Goal: Information Seeking & Learning: Learn about a topic

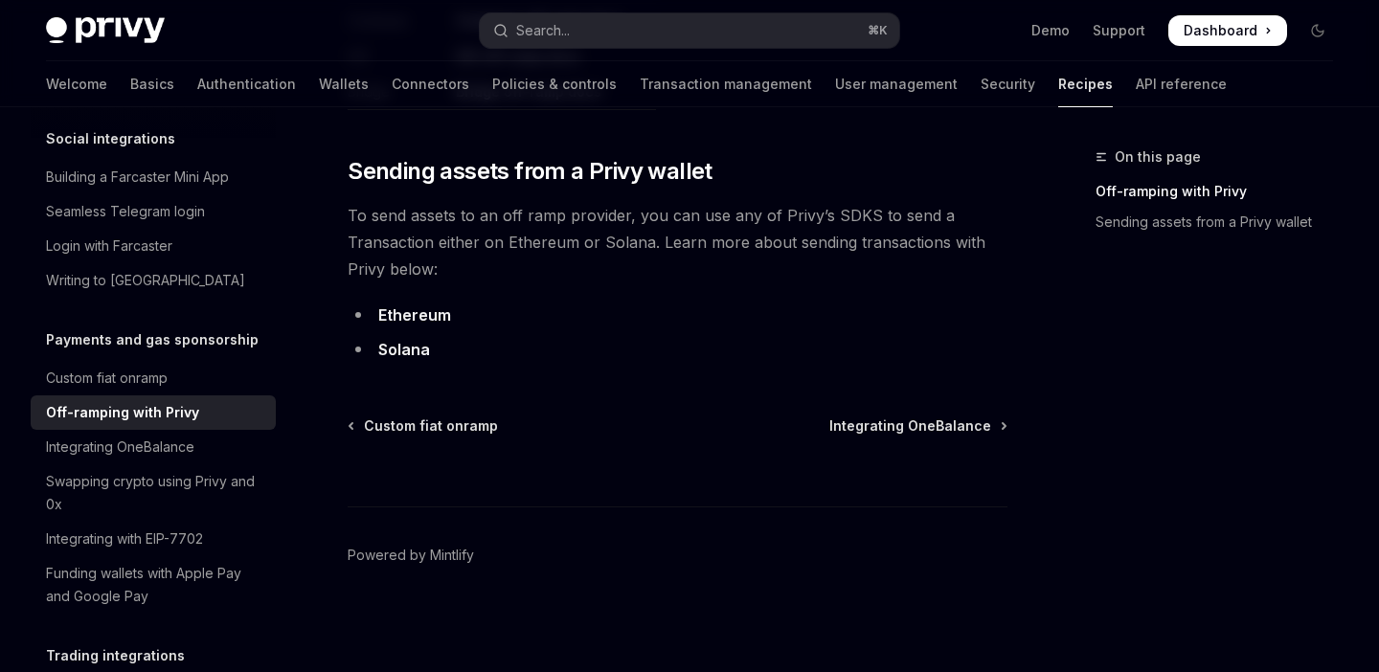
scroll to position [1248, 0]
click at [239, 436] on div "Integrating OneBalance" at bounding box center [155, 447] width 218 height 23
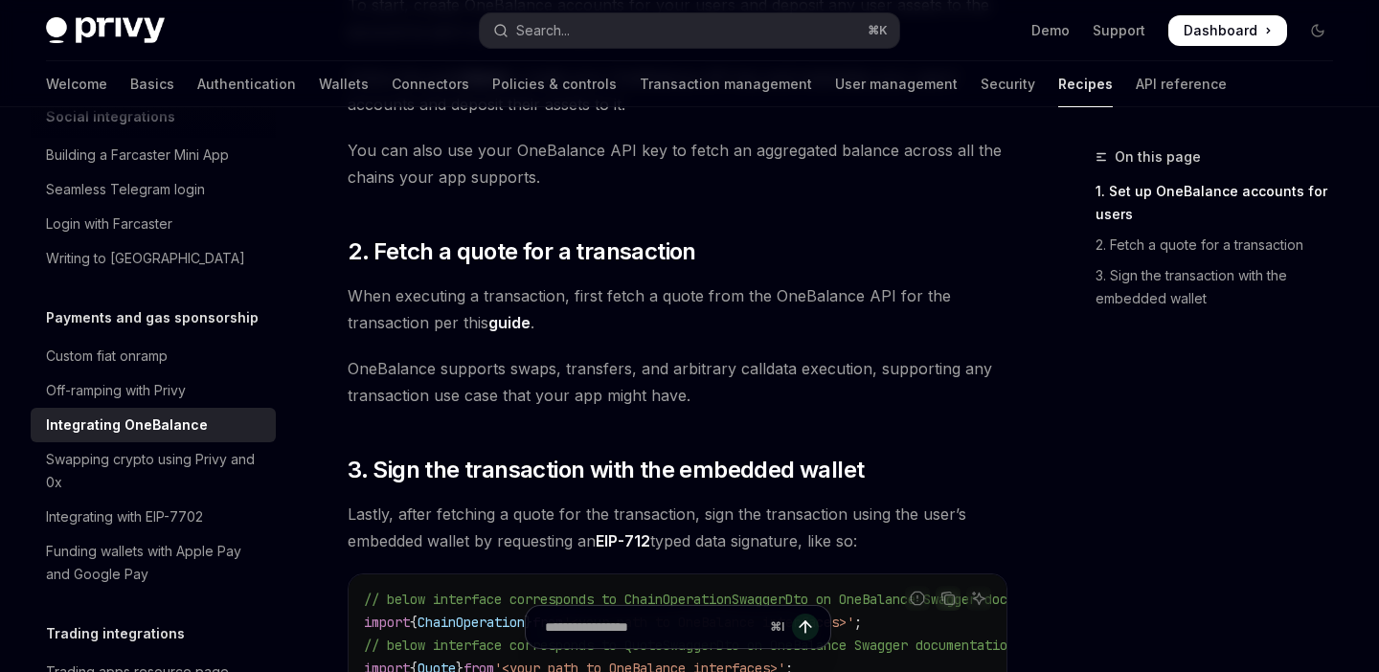
scroll to position [1529, 0]
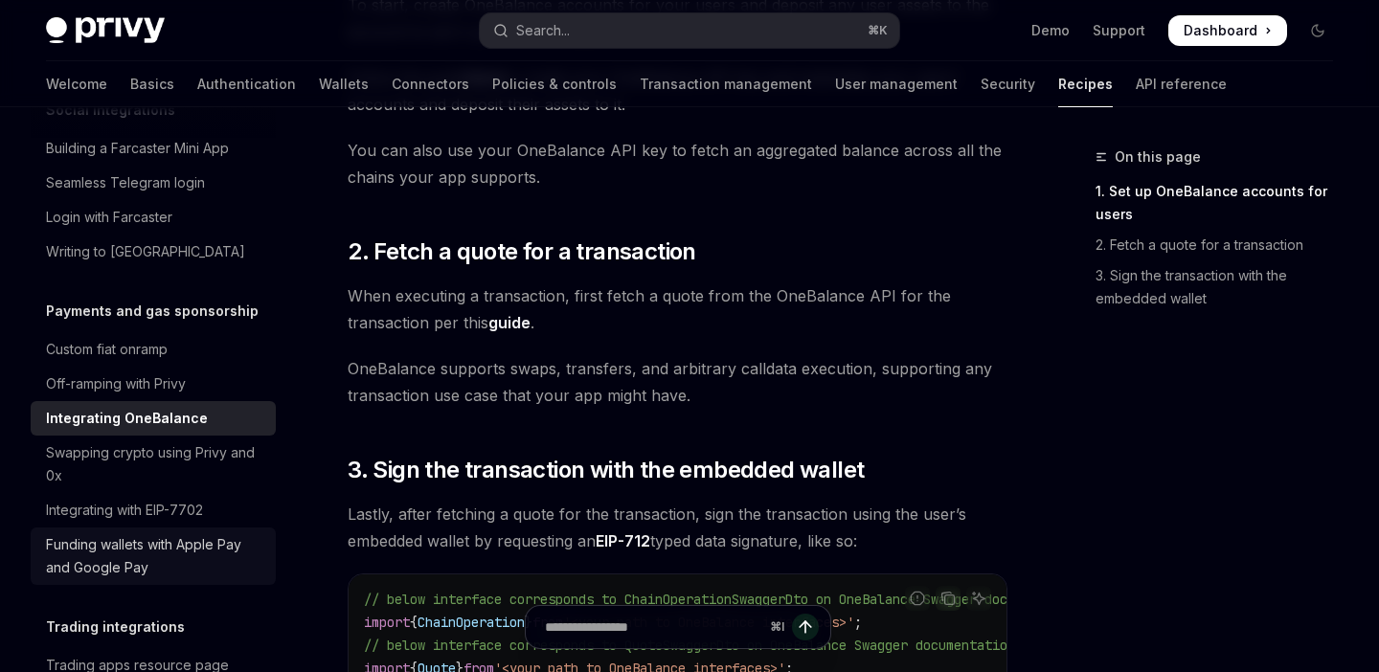
click at [174, 557] on link "Funding wallets with Apple Pay and Google Pay" at bounding box center [153, 556] width 245 height 57
type textarea "*"
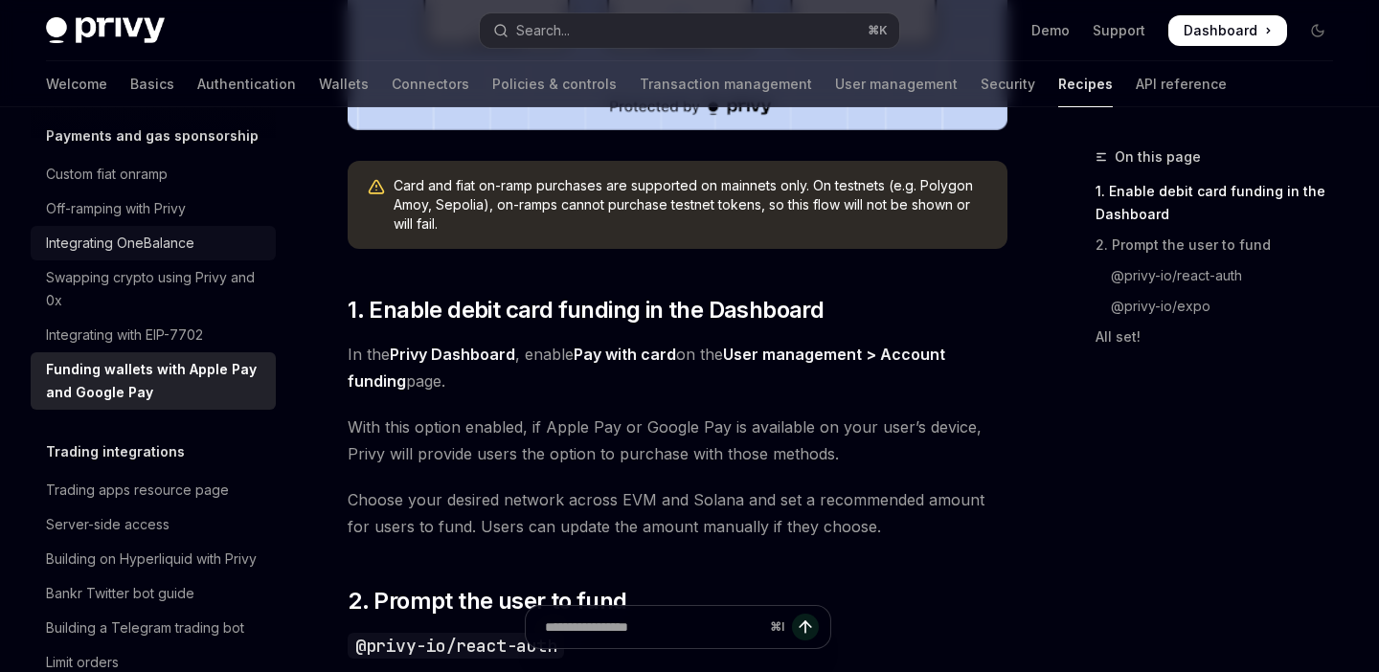
scroll to position [1808, 0]
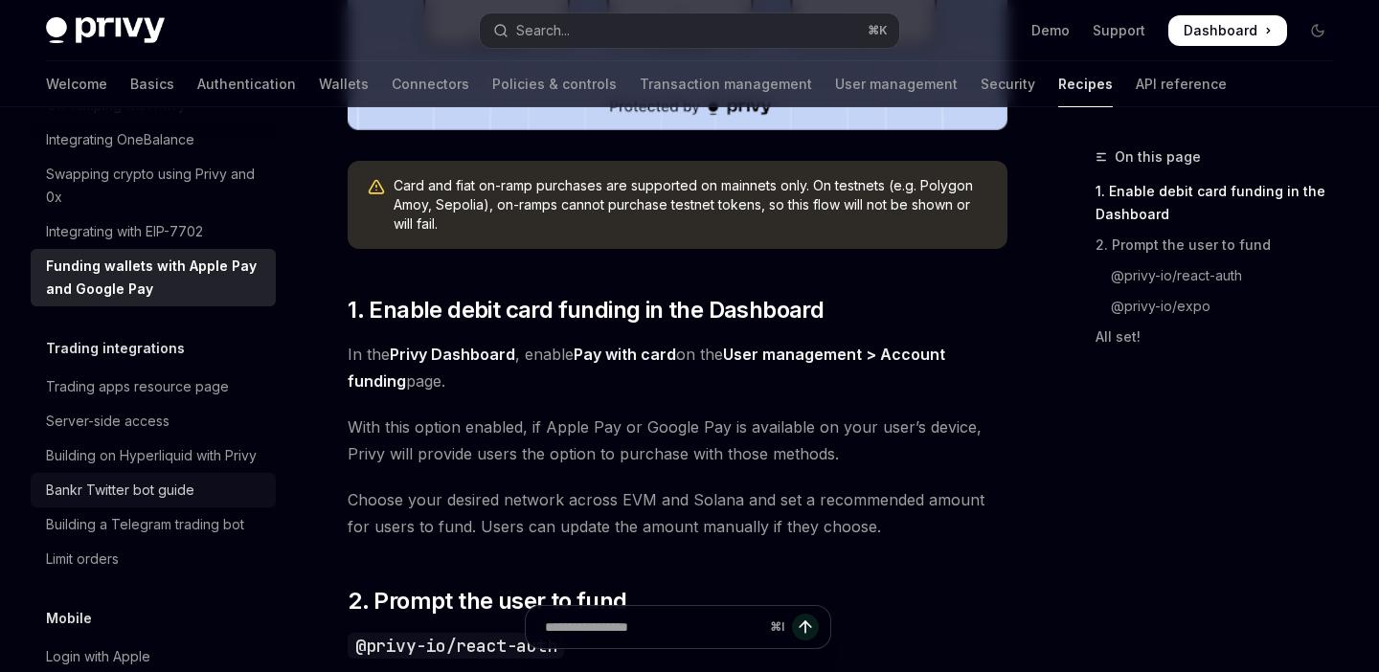
click at [116, 479] on div "Bankr Twitter bot guide" at bounding box center [120, 490] width 148 height 23
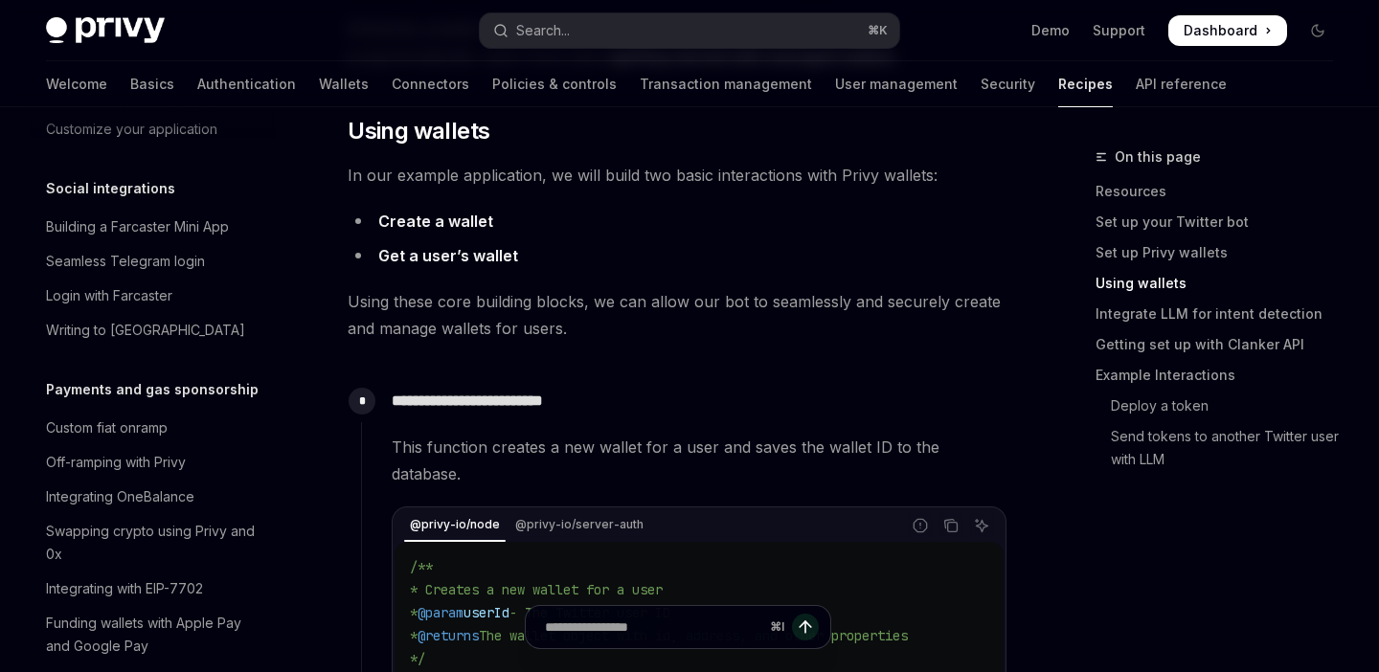
scroll to position [1420, 0]
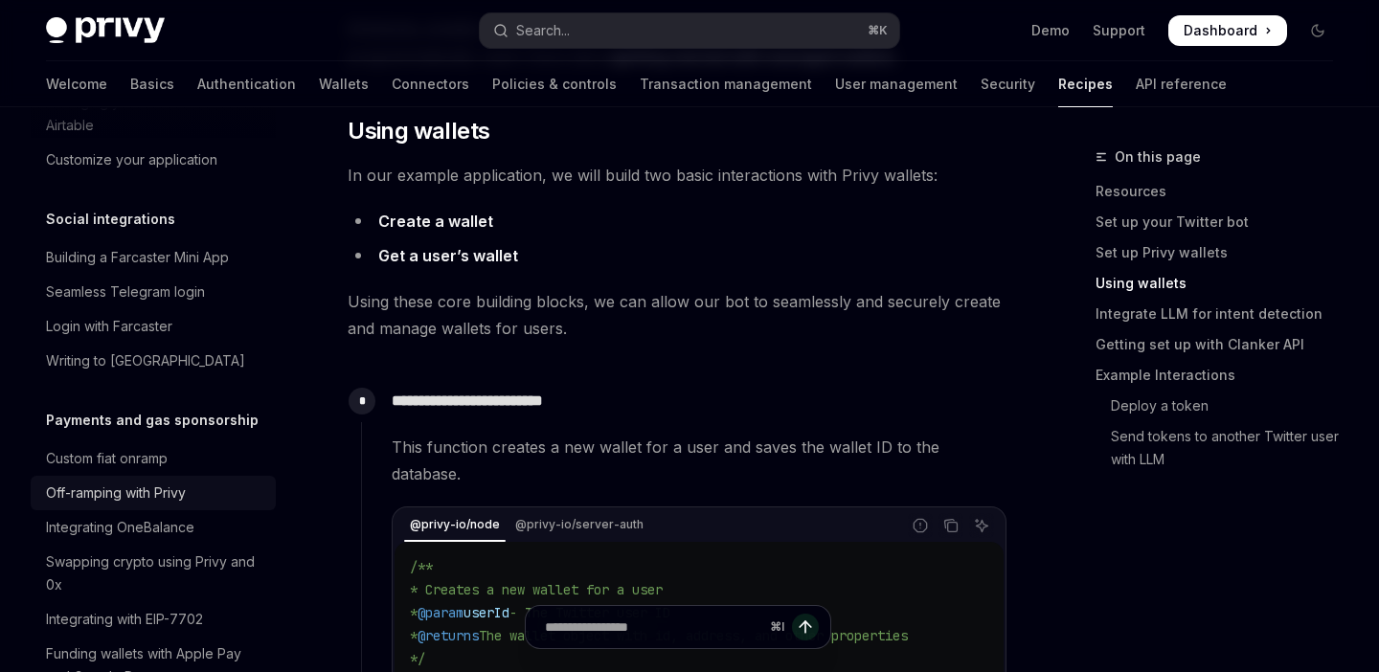
click at [159, 482] on div "Off-ramping with Privy" at bounding box center [116, 493] width 140 height 23
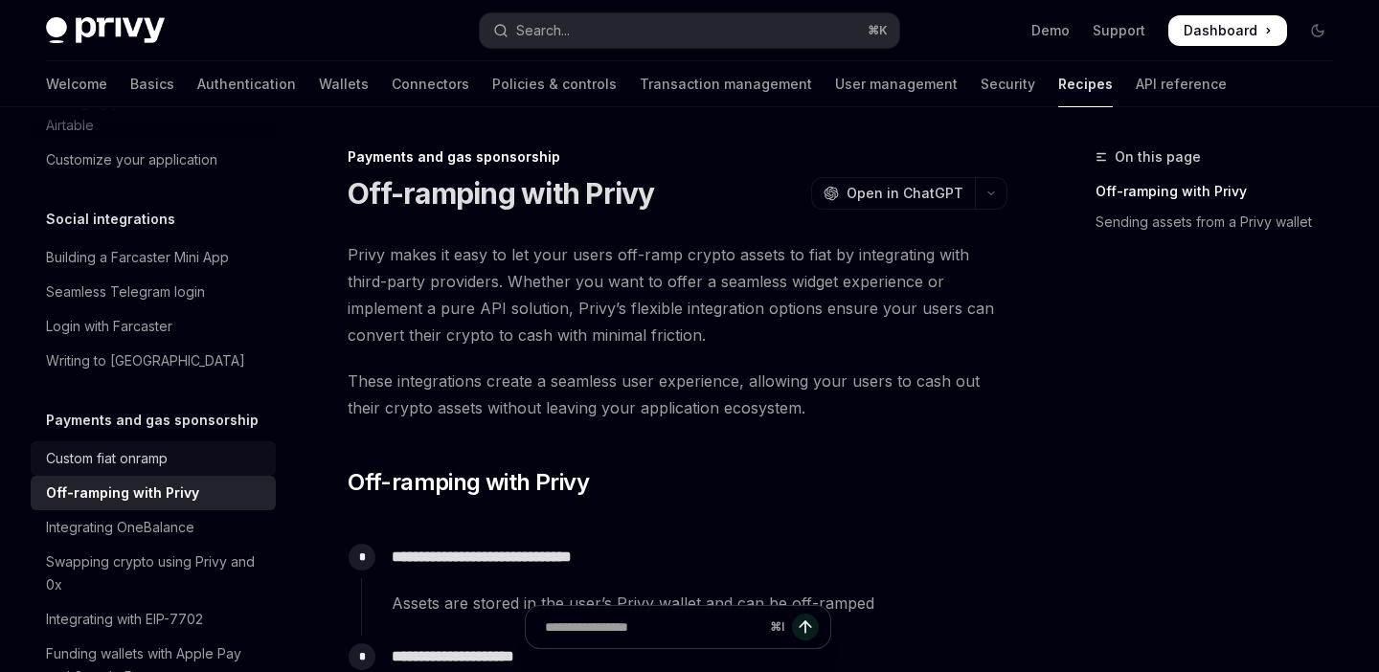
click at [175, 447] on div "Custom fiat onramp" at bounding box center [155, 458] width 218 height 23
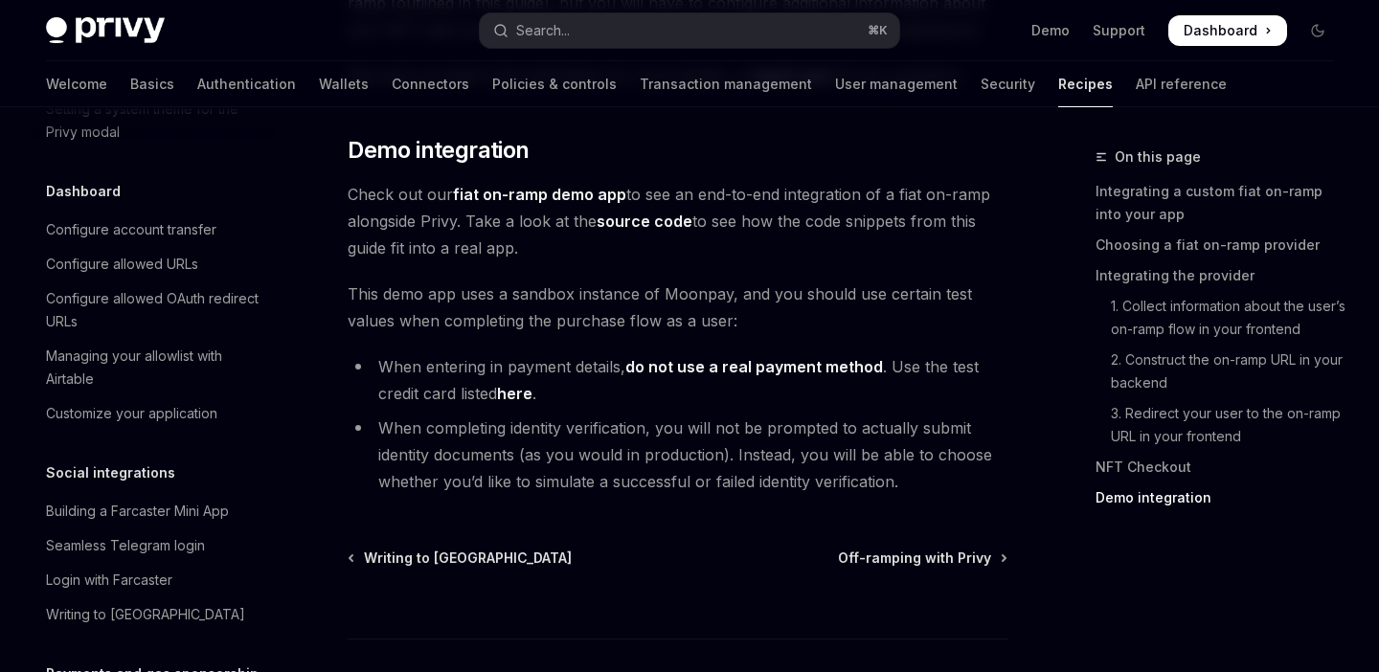
scroll to position [1169, 0]
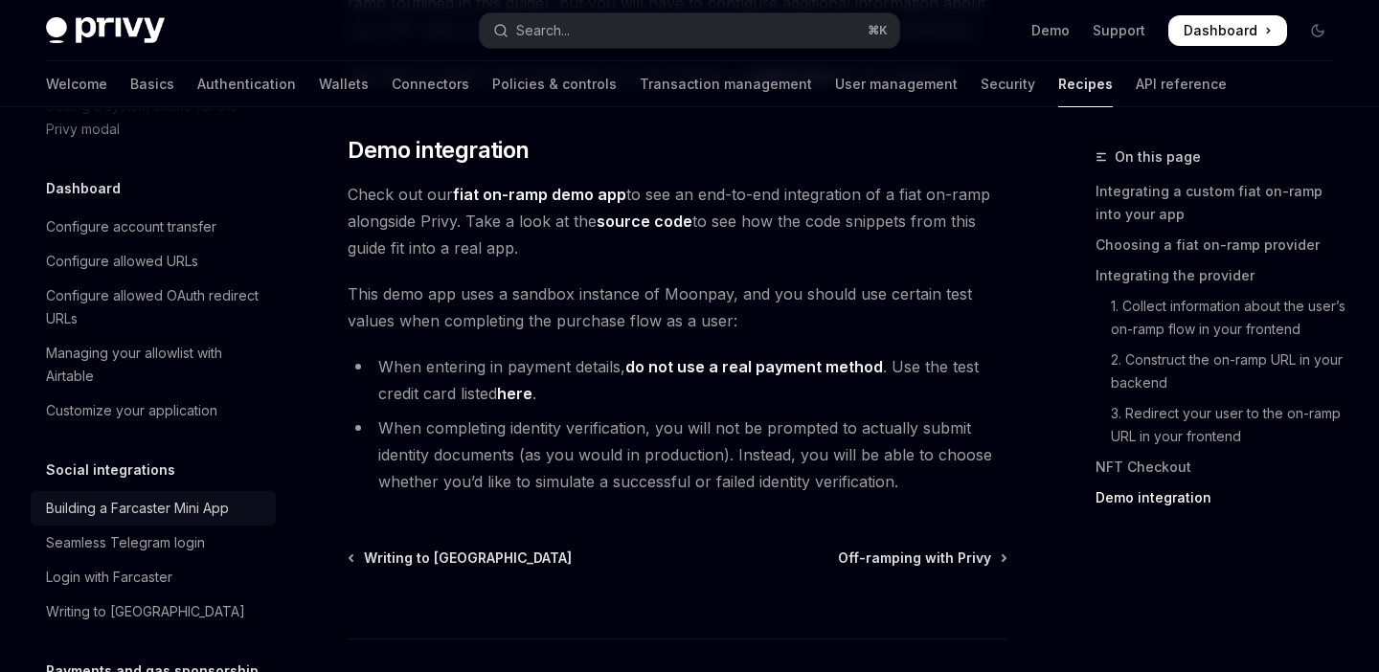
click at [177, 497] on div "Building a Farcaster Mini App" at bounding box center [137, 508] width 183 height 23
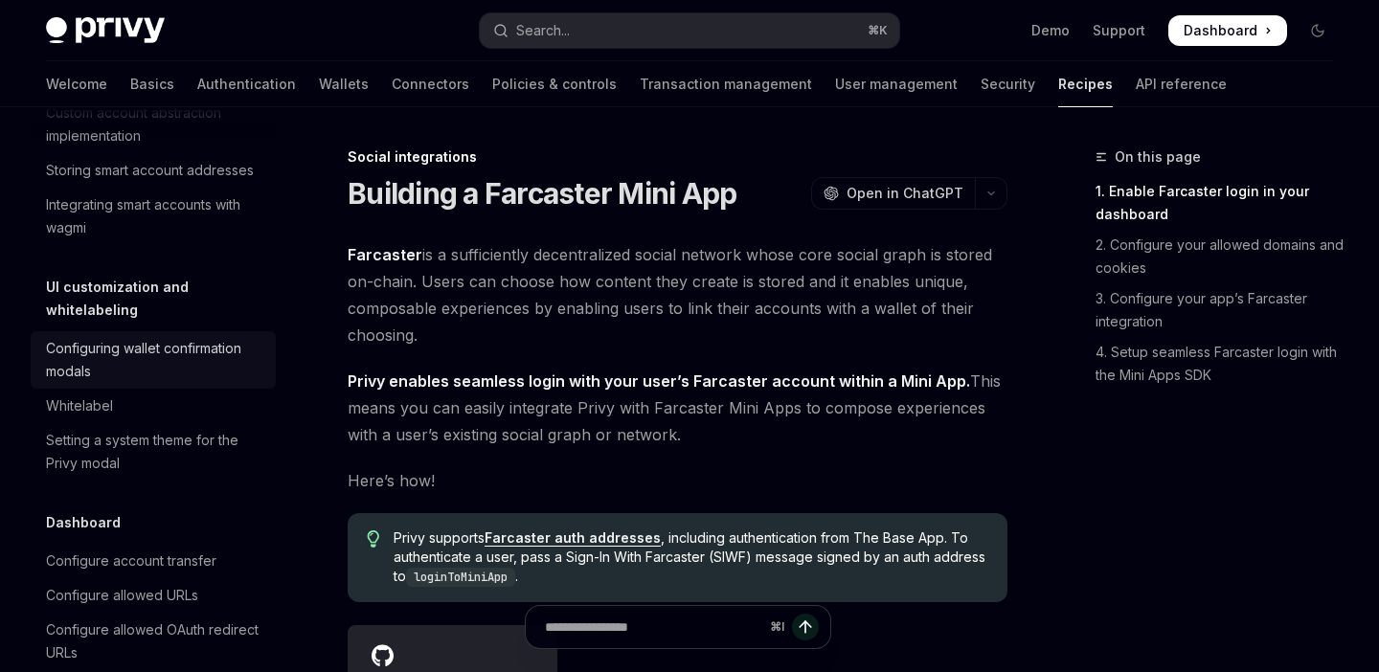
scroll to position [834, 0]
click at [170, 349] on div "Configuring wallet confirmation modals" at bounding box center [155, 361] width 218 height 46
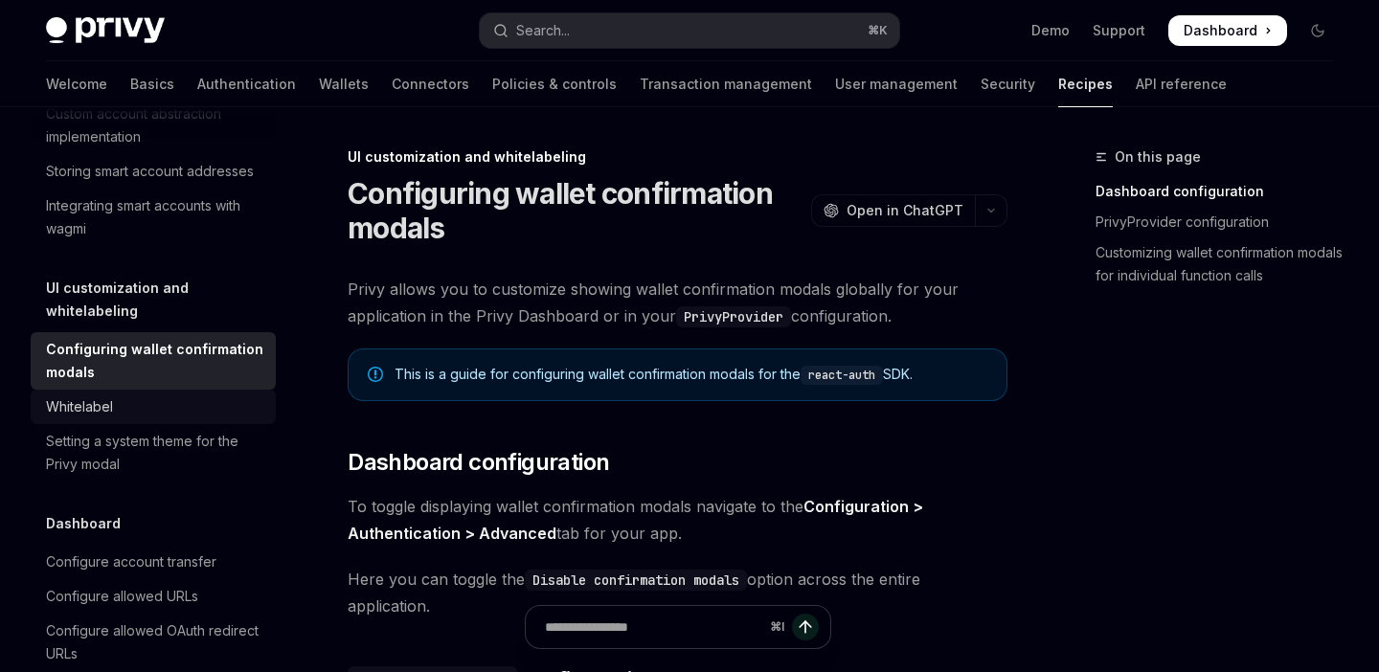
click at [187, 396] on div "Whitelabel" at bounding box center [155, 407] width 218 height 23
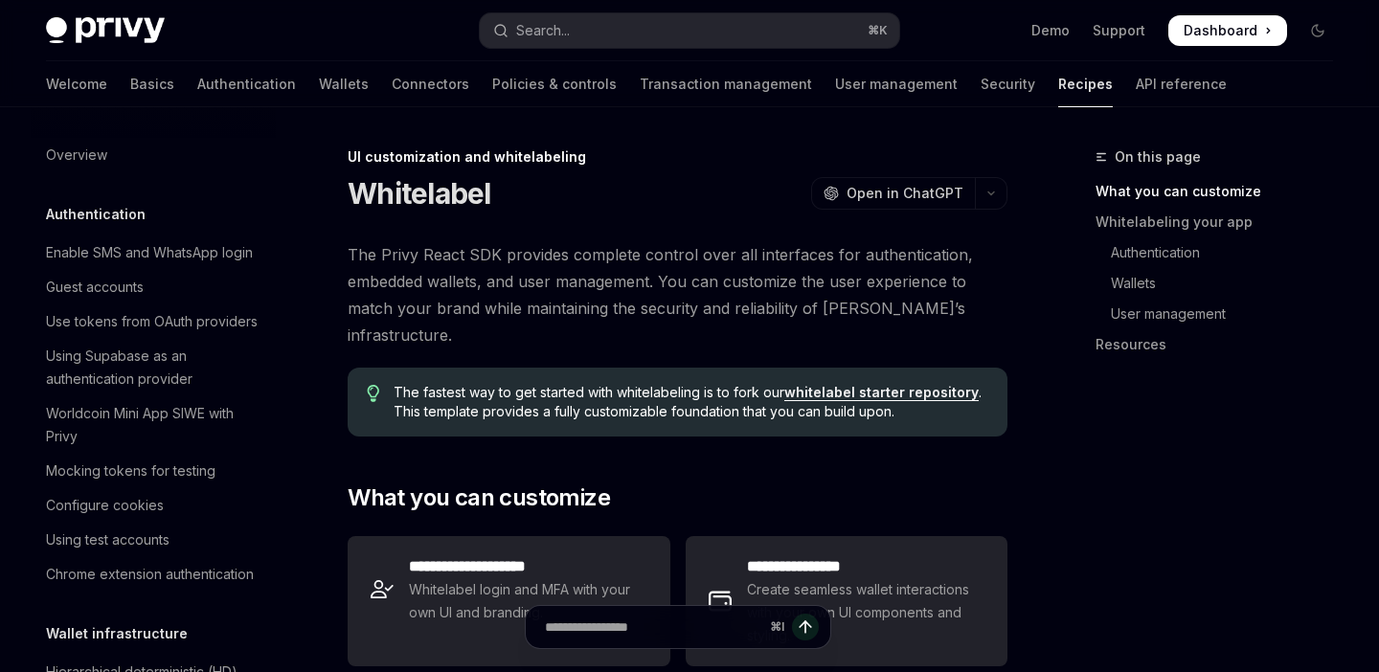
scroll to position [6, 0]
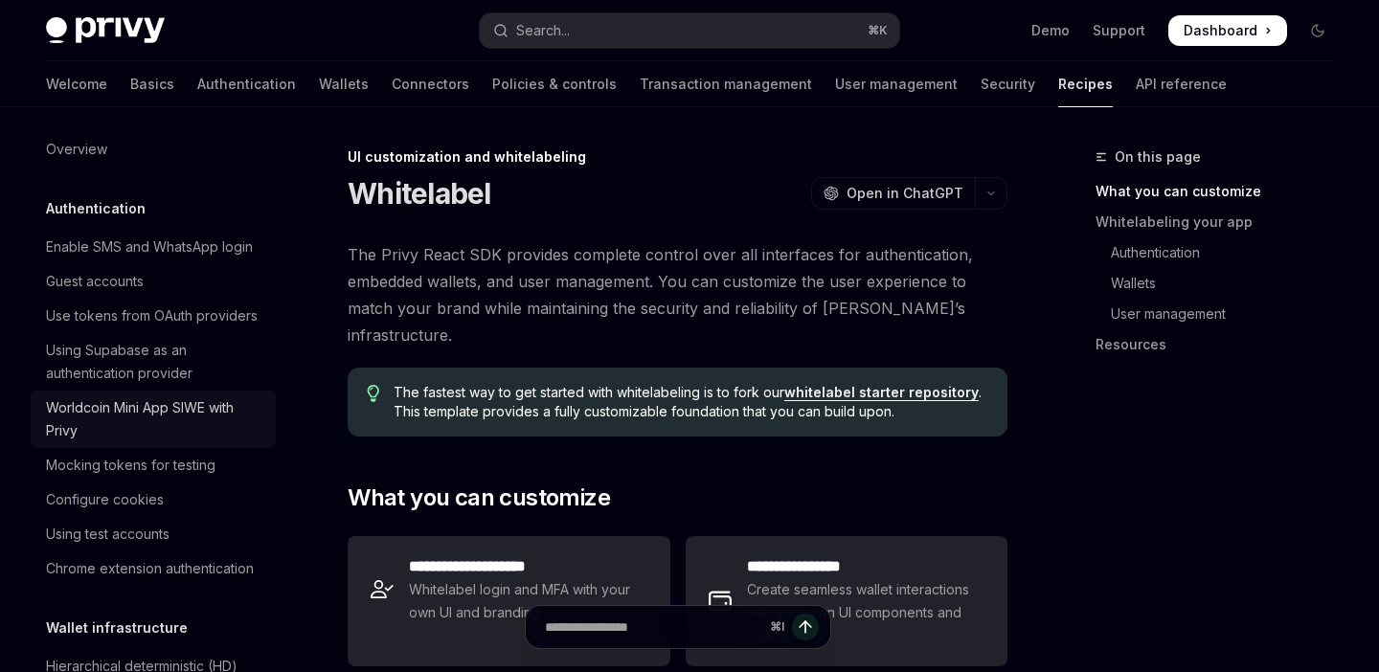
click at [186, 391] on link "Worldcoin Mini App SIWE with Privy" at bounding box center [153, 419] width 245 height 57
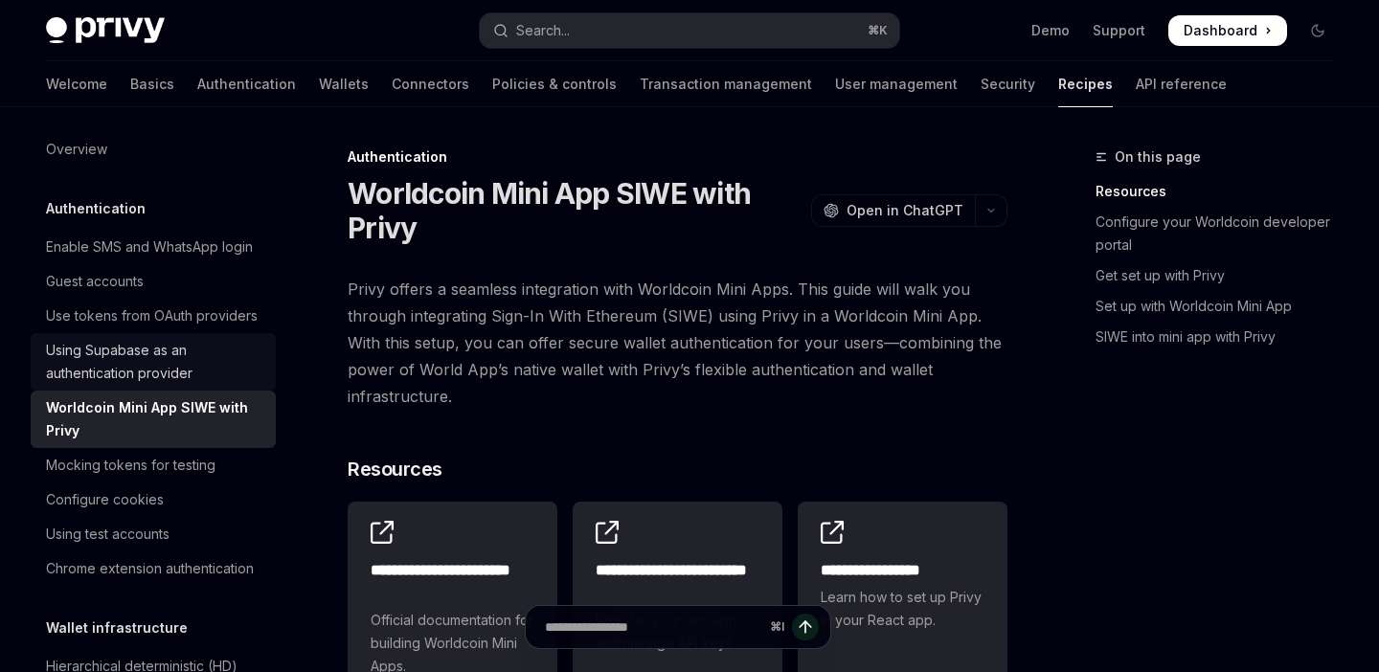
click at [186, 343] on div "Using Supabase as an authentication provider" at bounding box center [155, 362] width 218 height 46
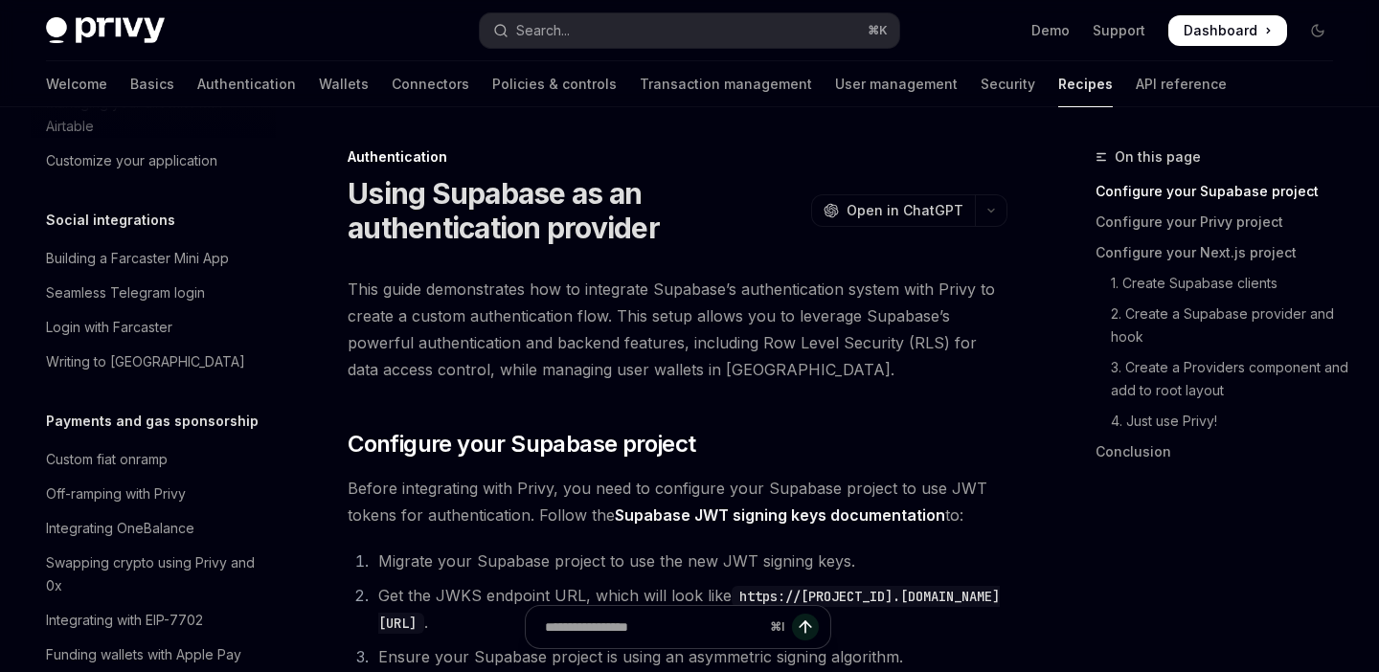
scroll to position [2043, 0]
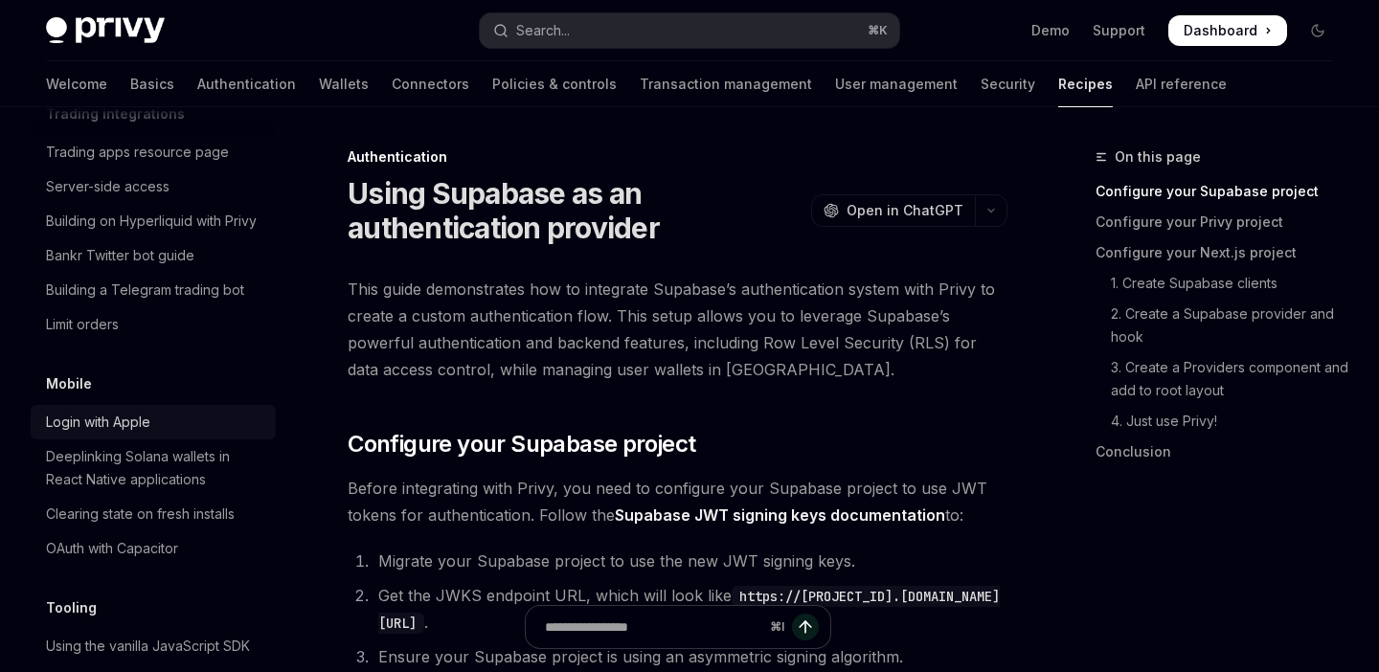
click at [169, 411] on div "Login with Apple" at bounding box center [155, 422] width 218 height 23
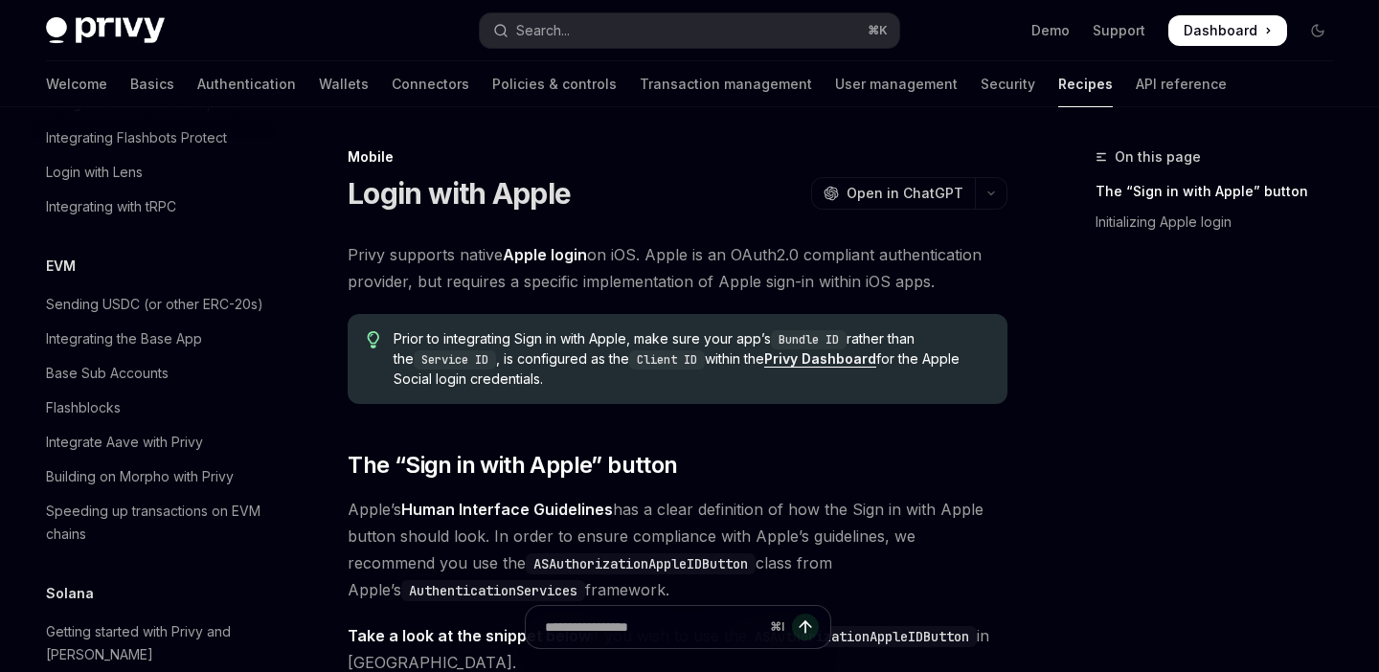
scroll to position [2588, 0]
click at [179, 326] on div "Integrating the Base App" at bounding box center [124, 337] width 156 height 23
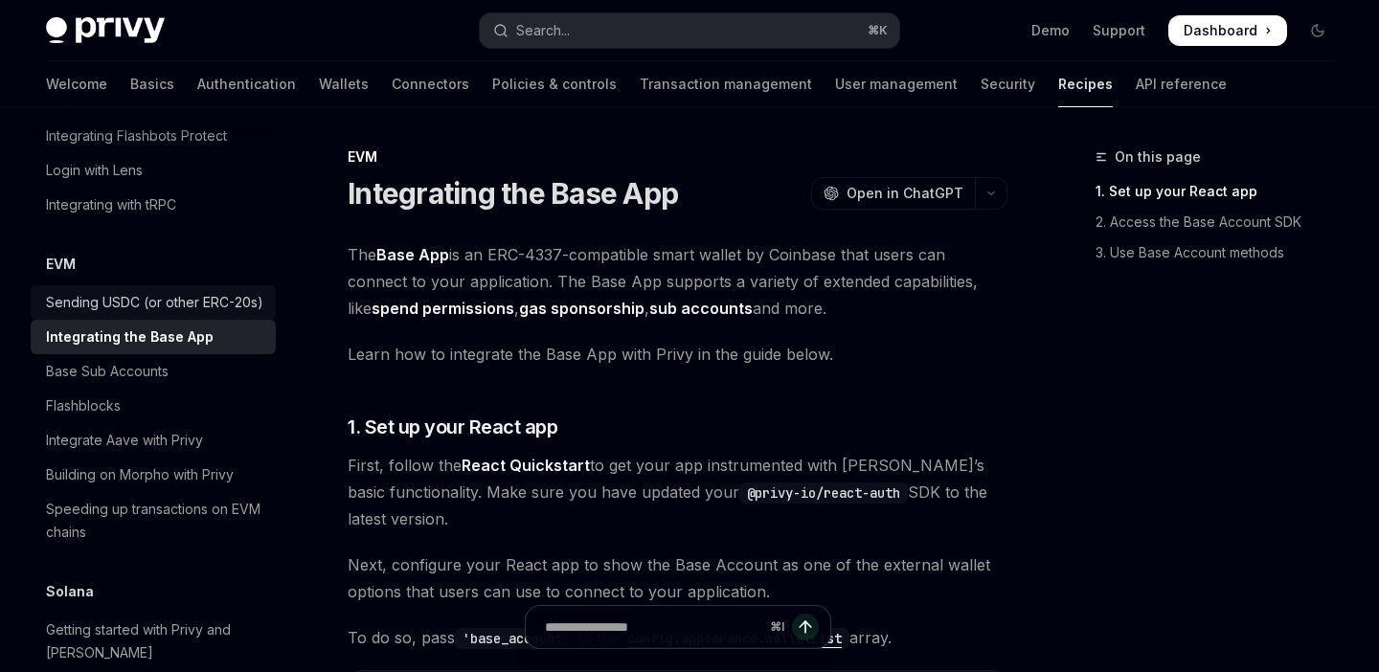
click at [191, 291] on div "Sending USDC (or other ERC-20s)" at bounding box center [154, 302] width 217 height 23
type textarea "*"
